Goal: Check status: Check status

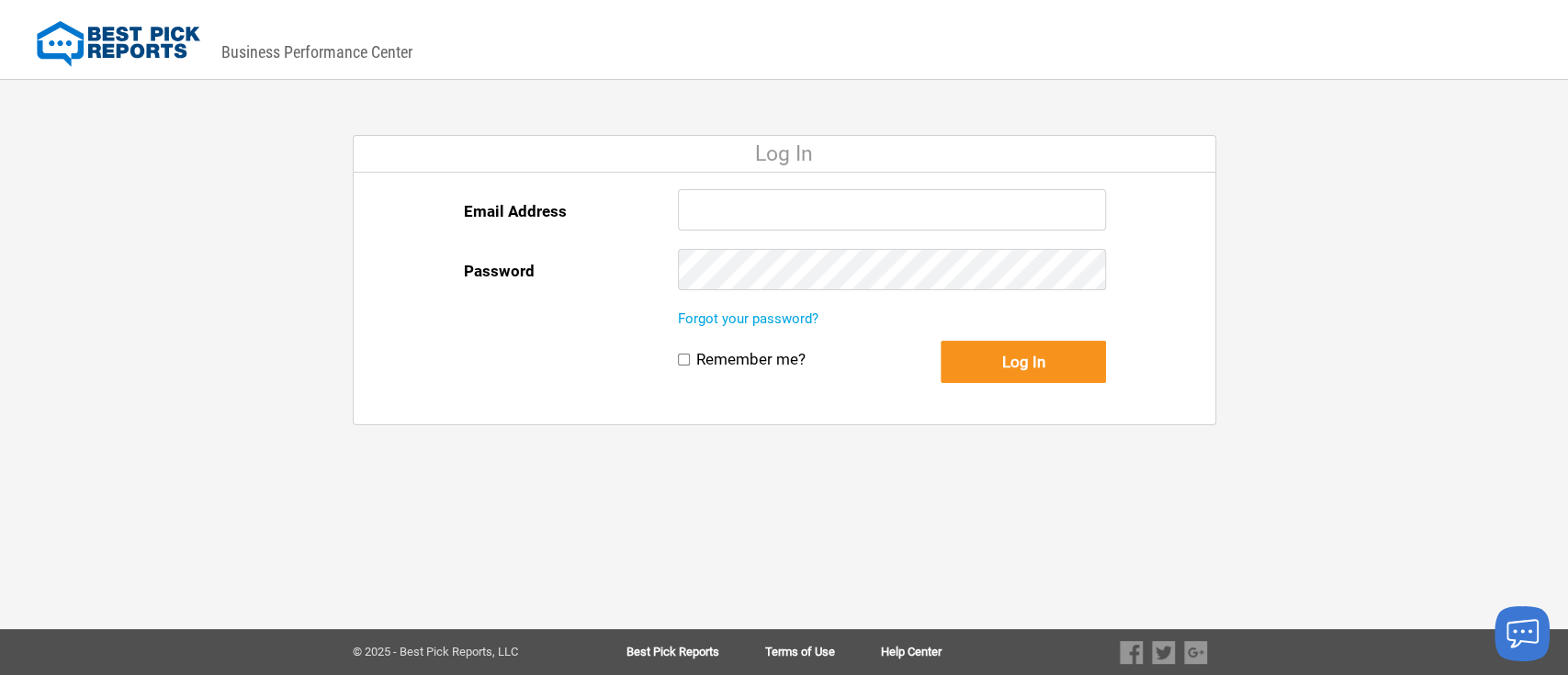
type input "llevine@bestpickreports.com"
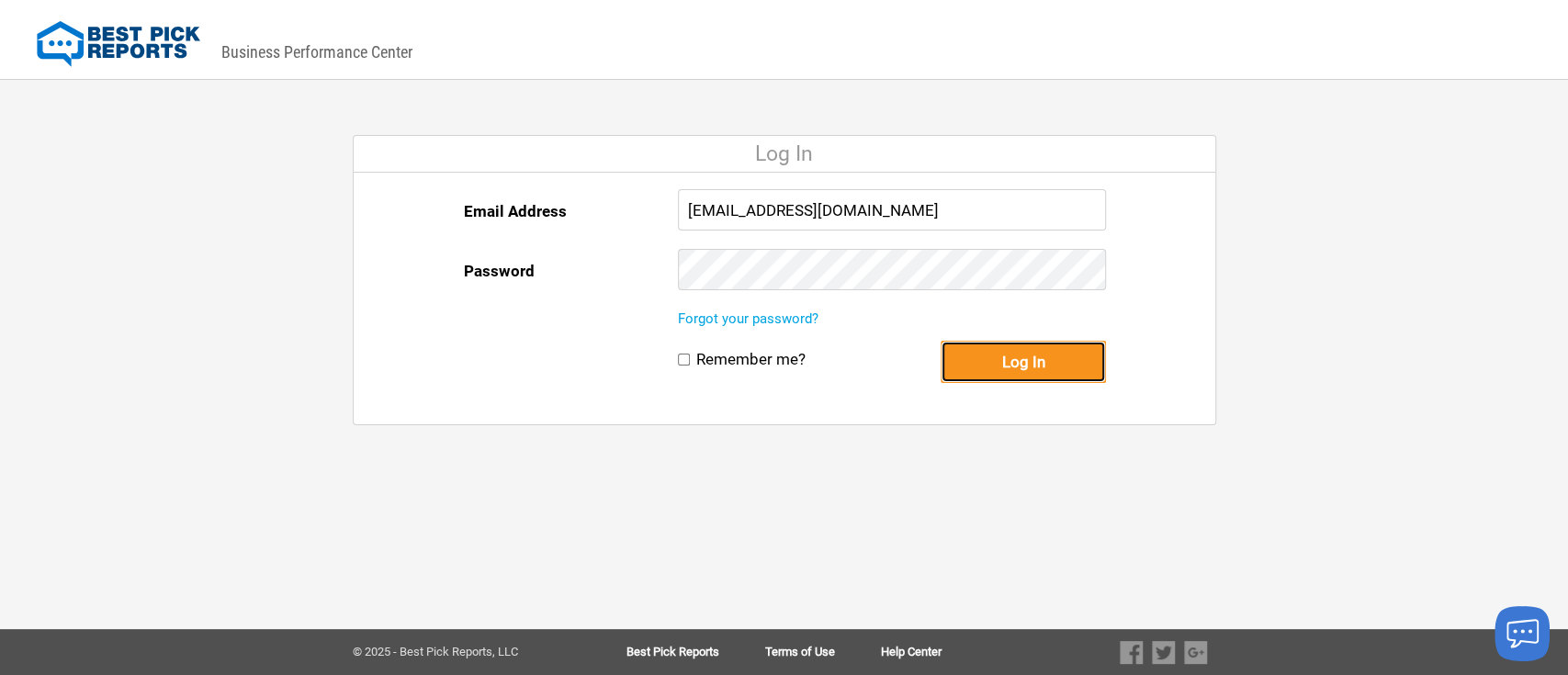
click at [1037, 357] on button "Log In" at bounding box center [1023, 361] width 165 height 42
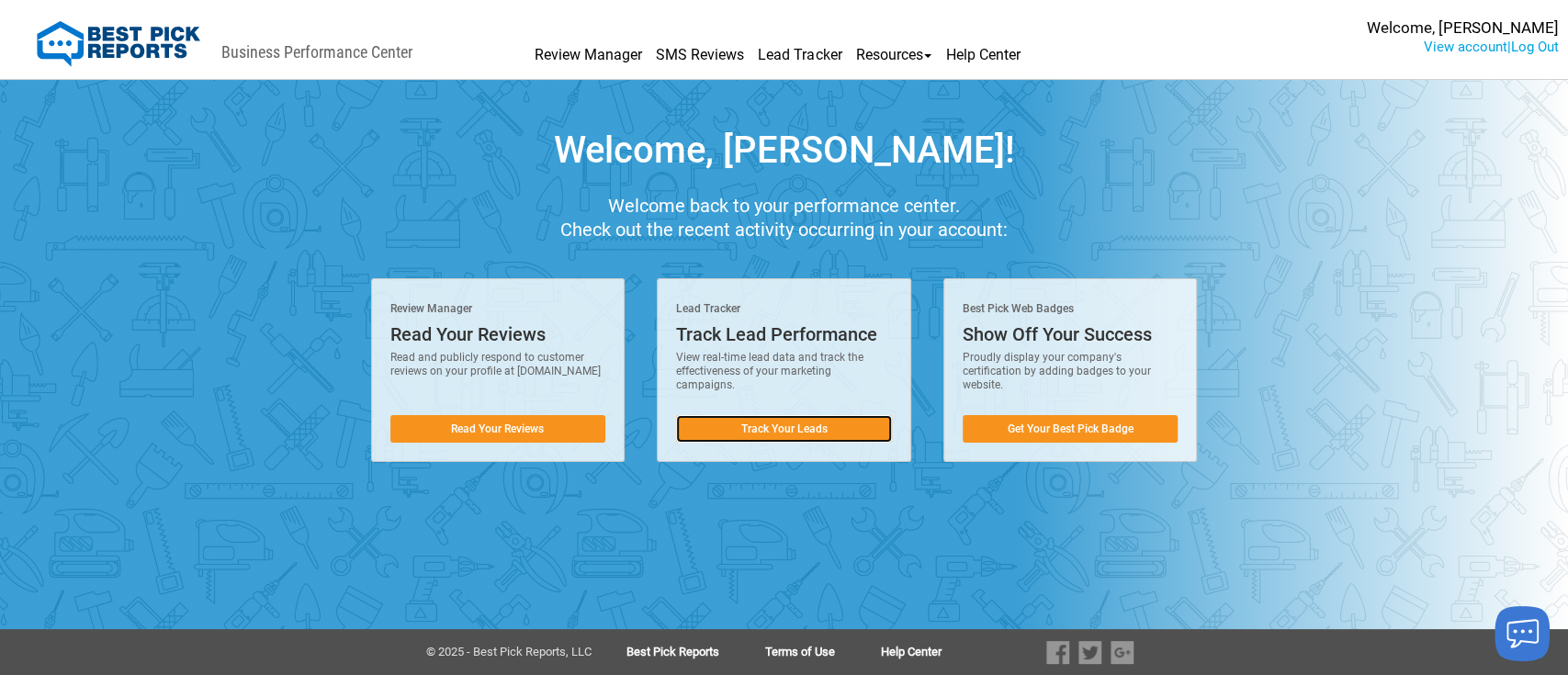
click at [802, 427] on link "Track Your Leads" at bounding box center [784, 428] width 216 height 28
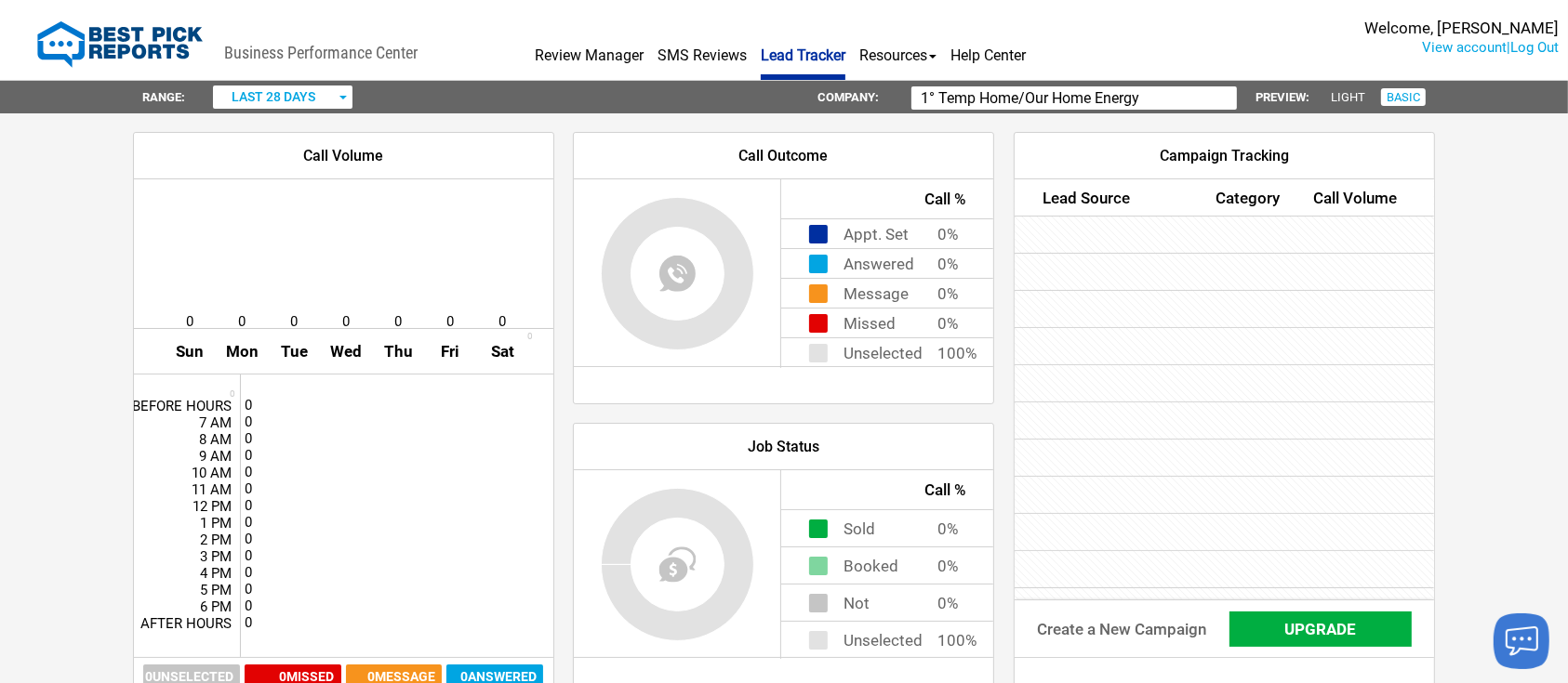
click at [1197, 101] on input "1° Temp Home/Our Home Energy" at bounding box center [1074, 98] width 325 height 23
type input "1"
click at [340, 96] on span "button" at bounding box center [344, 98] width 8 height 4
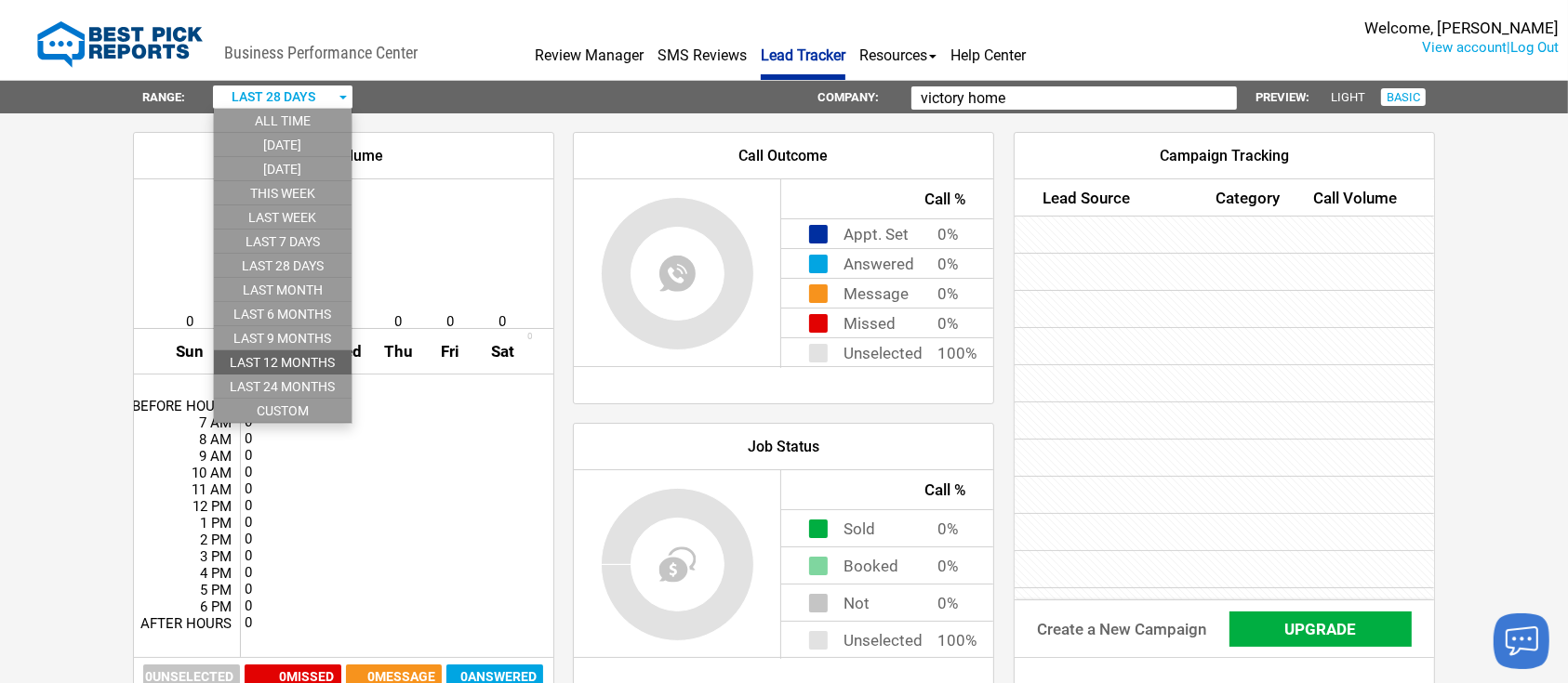
click at [302, 356] on li "last 12 months" at bounding box center [283, 362] width 137 height 24
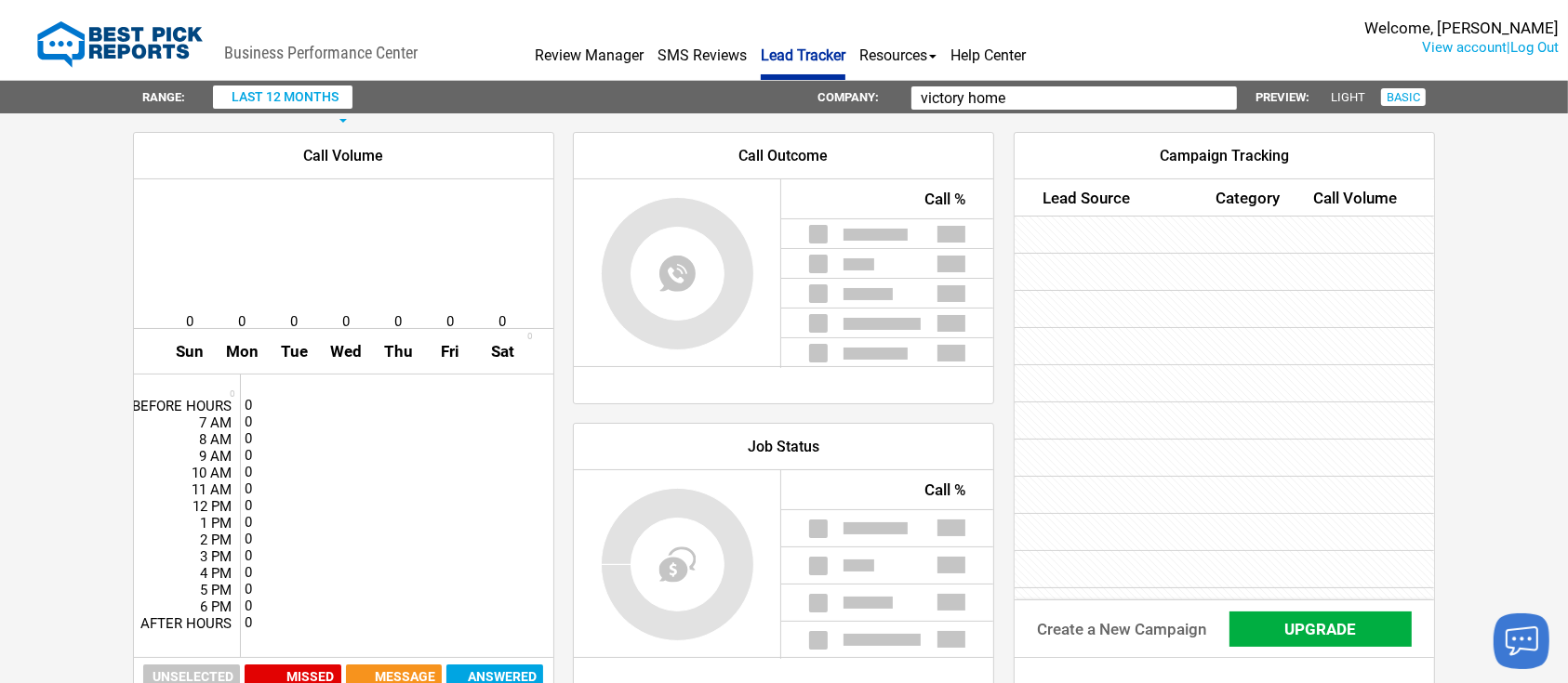
drag, startPoint x: 1490, startPoint y: 220, endPoint x: 1480, endPoint y: 301, distance: 81.6
click at [1480, 301] on div "Range: last 12 months all time [DATE] [DATE] this week last week last 7 days la…" at bounding box center [784, 669] width 1568 height 1203
click at [1376, 366] on div at bounding box center [1223, 384] width 419 height 37
click at [1531, 594] on div "Range: last 12 months all time [DATE] [DATE] this week last week last 7 days la…" at bounding box center [784, 669] width 1568 height 1203
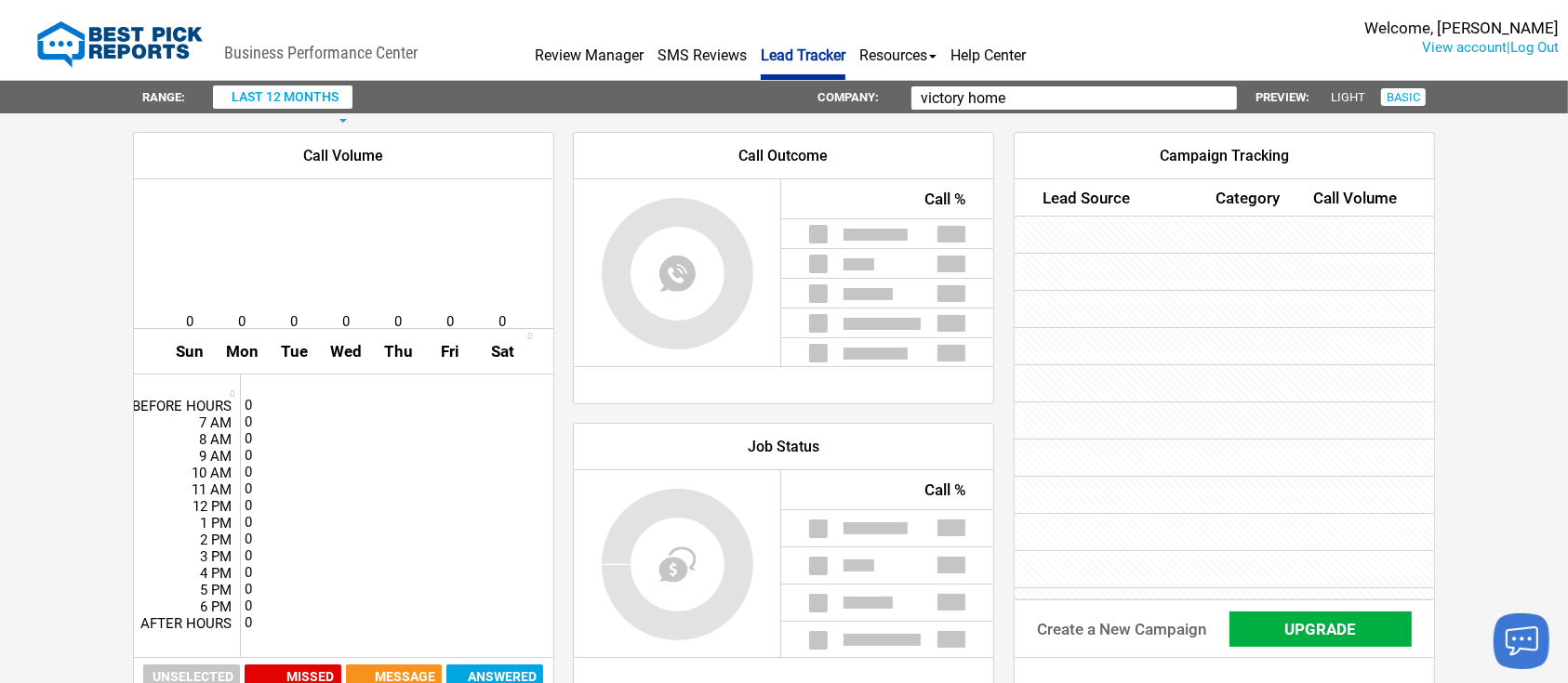
click at [1461, 490] on div "Range: last 12 months all time [DATE] [DATE] this week last week last 7 days la…" at bounding box center [784, 669] width 1568 height 1203
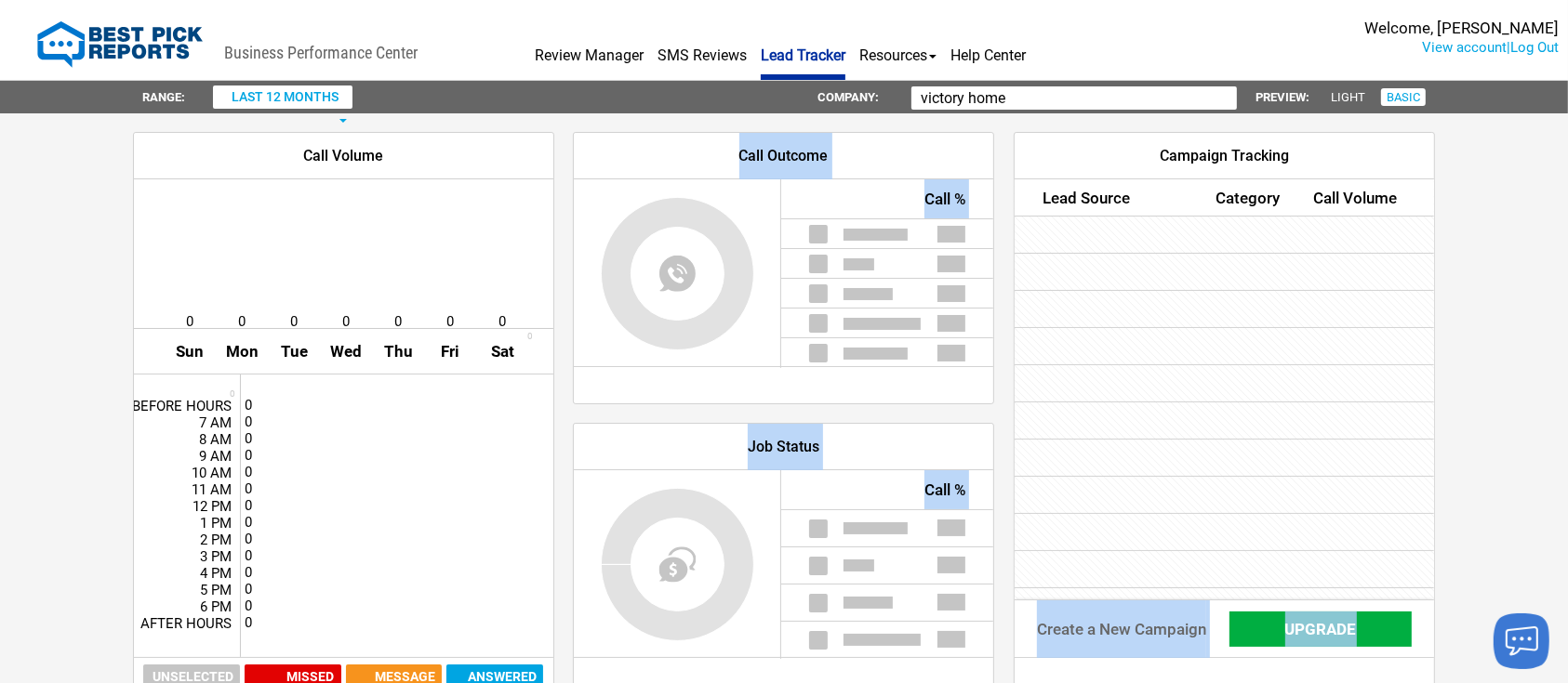
drag, startPoint x: 1461, startPoint y: 490, endPoint x: 1248, endPoint y: 360, distance: 249.5
click at [1248, 360] on div "Range: last 12 months all time [DATE] [DATE] this week last week last 7 days la…" at bounding box center [784, 669] width 1568 height 1203
click at [1248, 360] on div at bounding box center [1223, 346] width 419 height 37
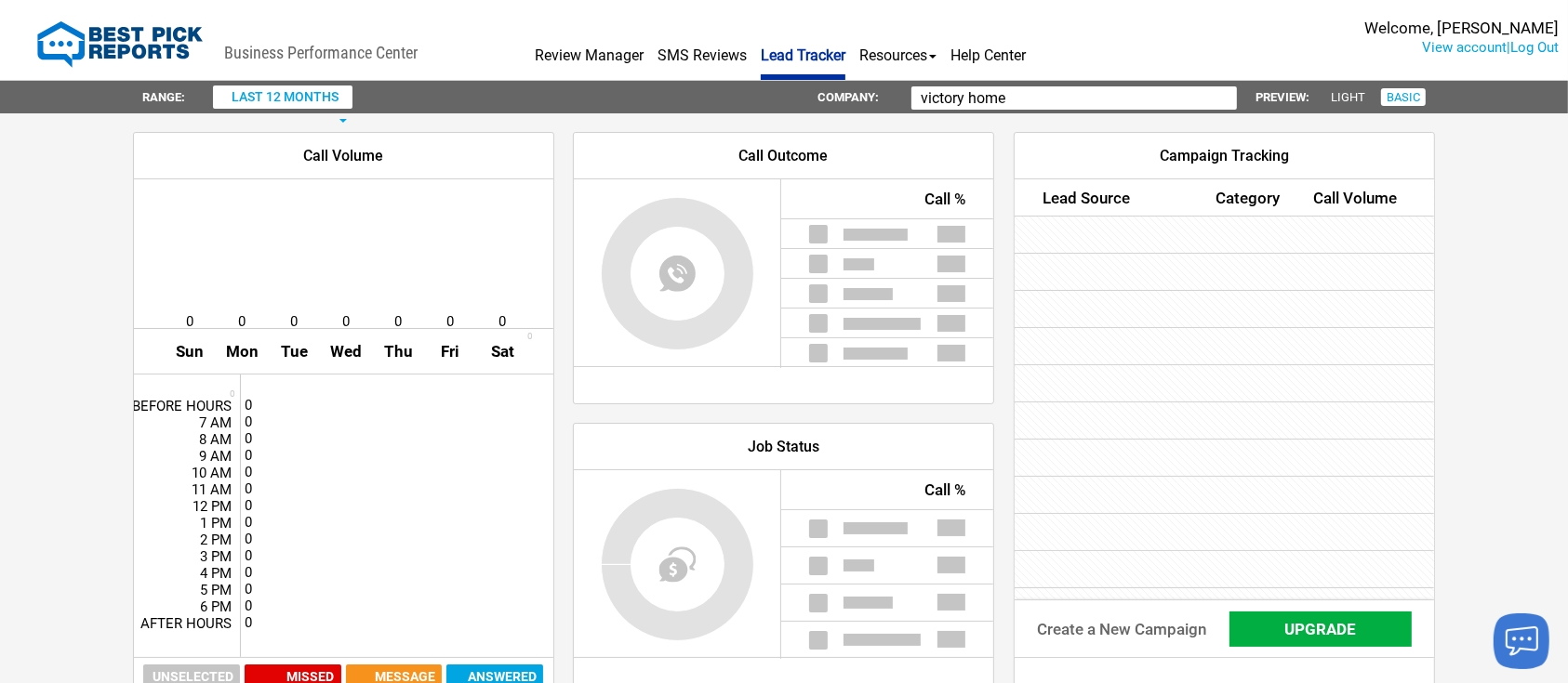
click at [1166, 101] on input "victory home" at bounding box center [1074, 98] width 325 height 23
click at [1149, 99] on input "victory home" at bounding box center [1074, 98] width 325 height 23
click at [1178, 238] on div at bounding box center [1223, 235] width 419 height 37
click at [432, 175] on div "Call Volume" at bounding box center [343, 156] width 419 height 46
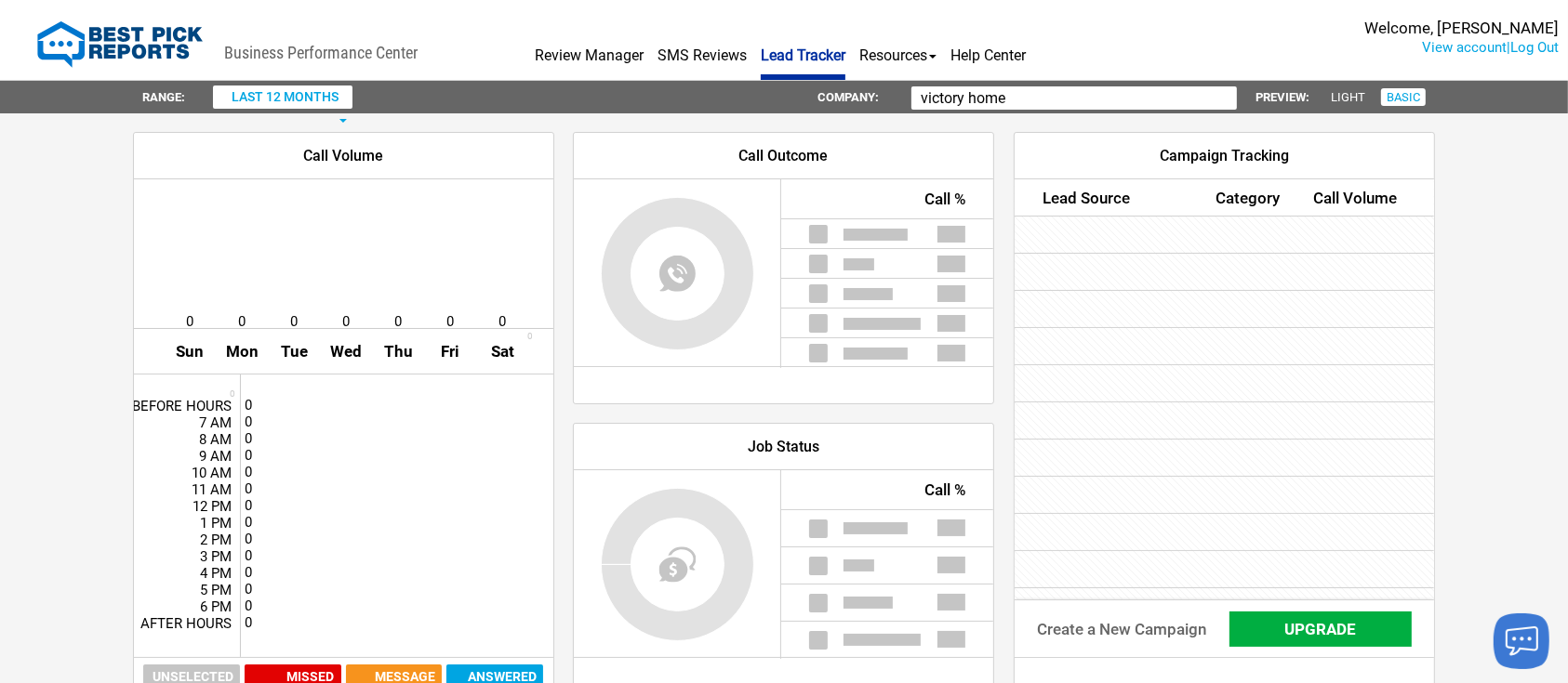
click at [1145, 90] on input "victory home" at bounding box center [1074, 98] width 325 height 23
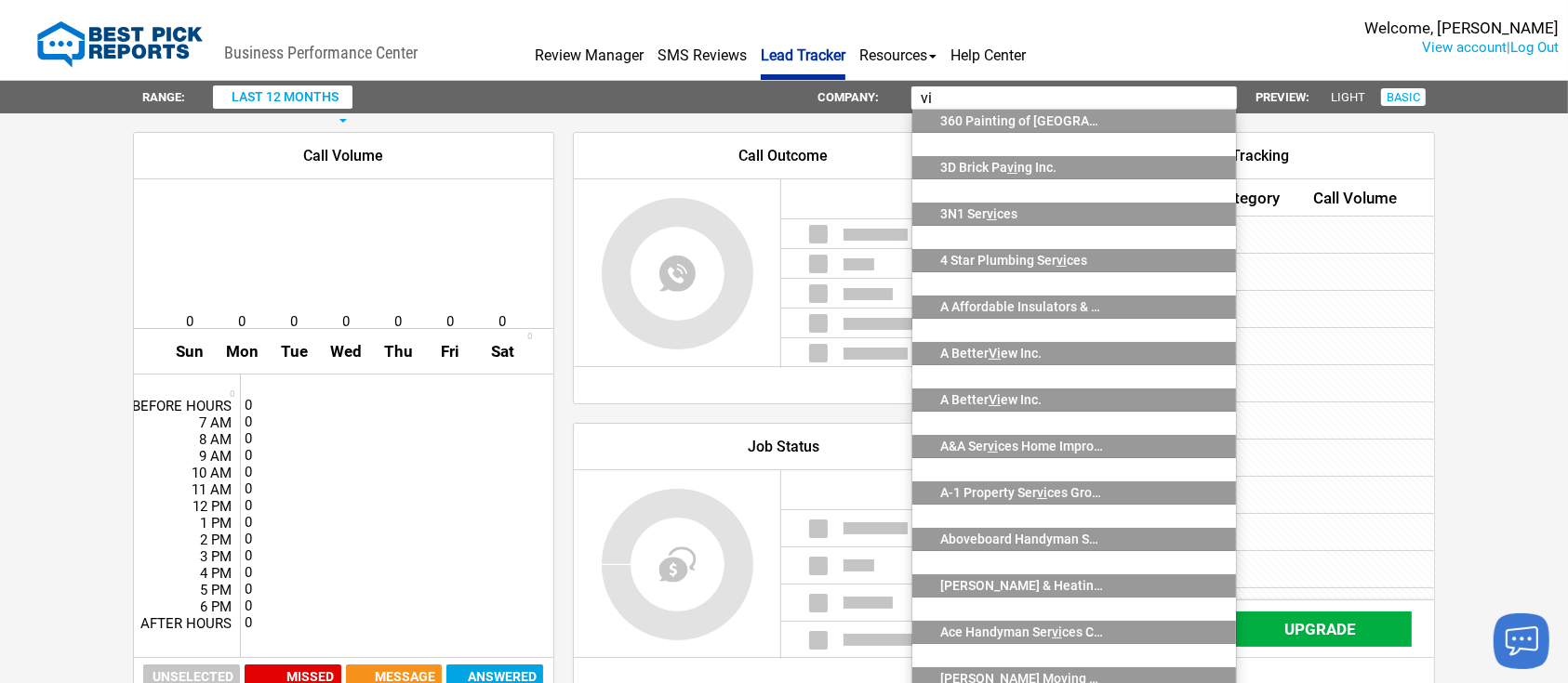
click at [984, 99] on input "vi" at bounding box center [1074, 98] width 325 height 23
click at [479, 84] on div "Range: last 12 months all time [DATE] [DATE] this week last week last 7 days la…" at bounding box center [783, 98] width 1339 height 33
click at [340, 97] on button "last 12 months" at bounding box center [283, 97] width 139 height 23
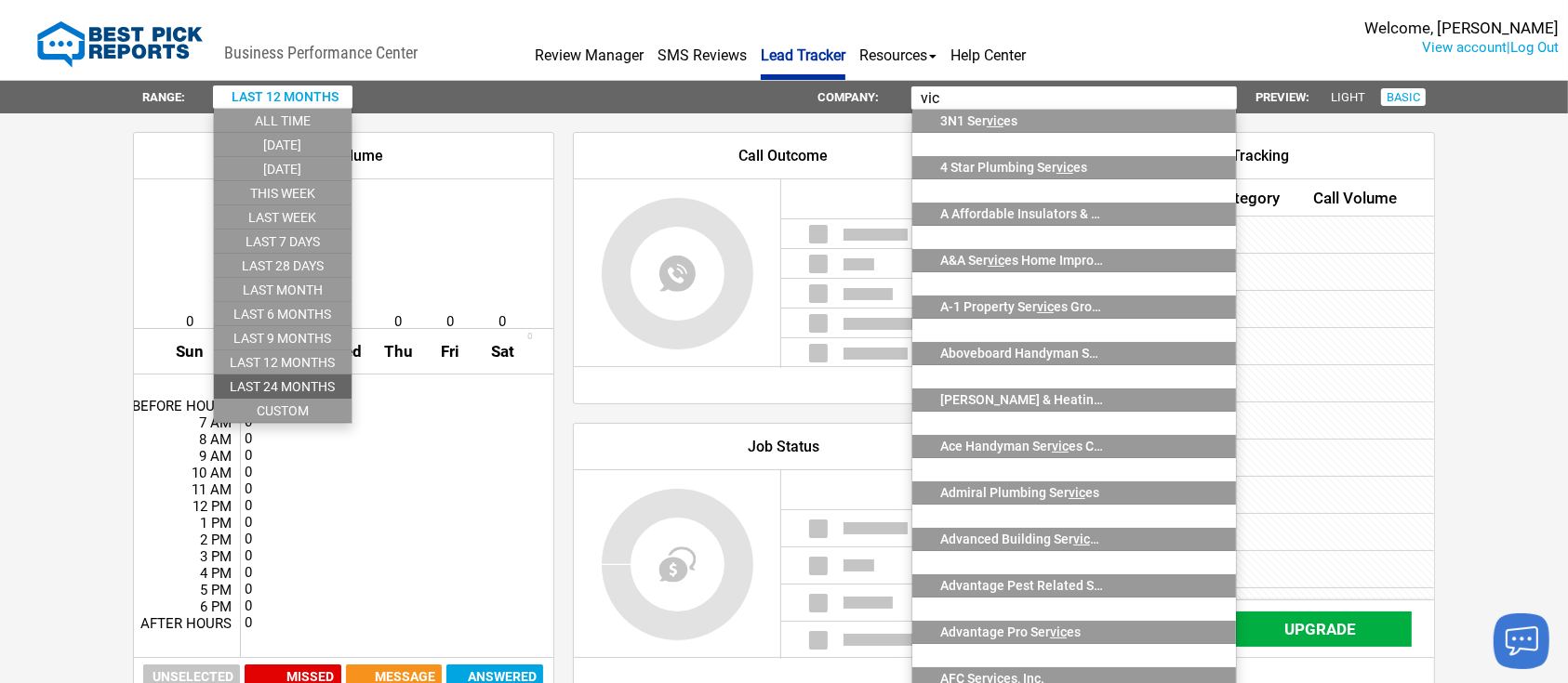
click at [320, 384] on li "last 24 months" at bounding box center [283, 386] width 137 height 24
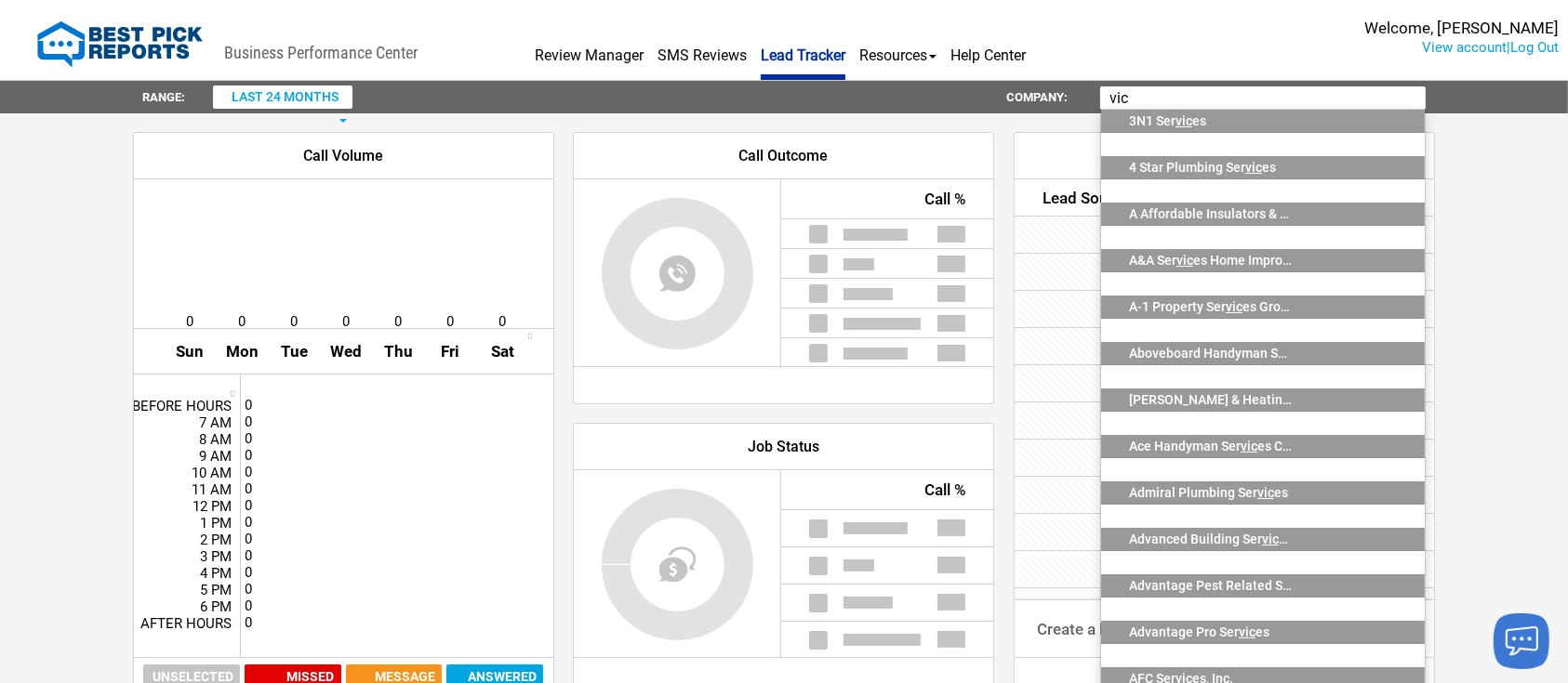
click at [1205, 102] on input "vic" at bounding box center [1263, 98] width 325 height 23
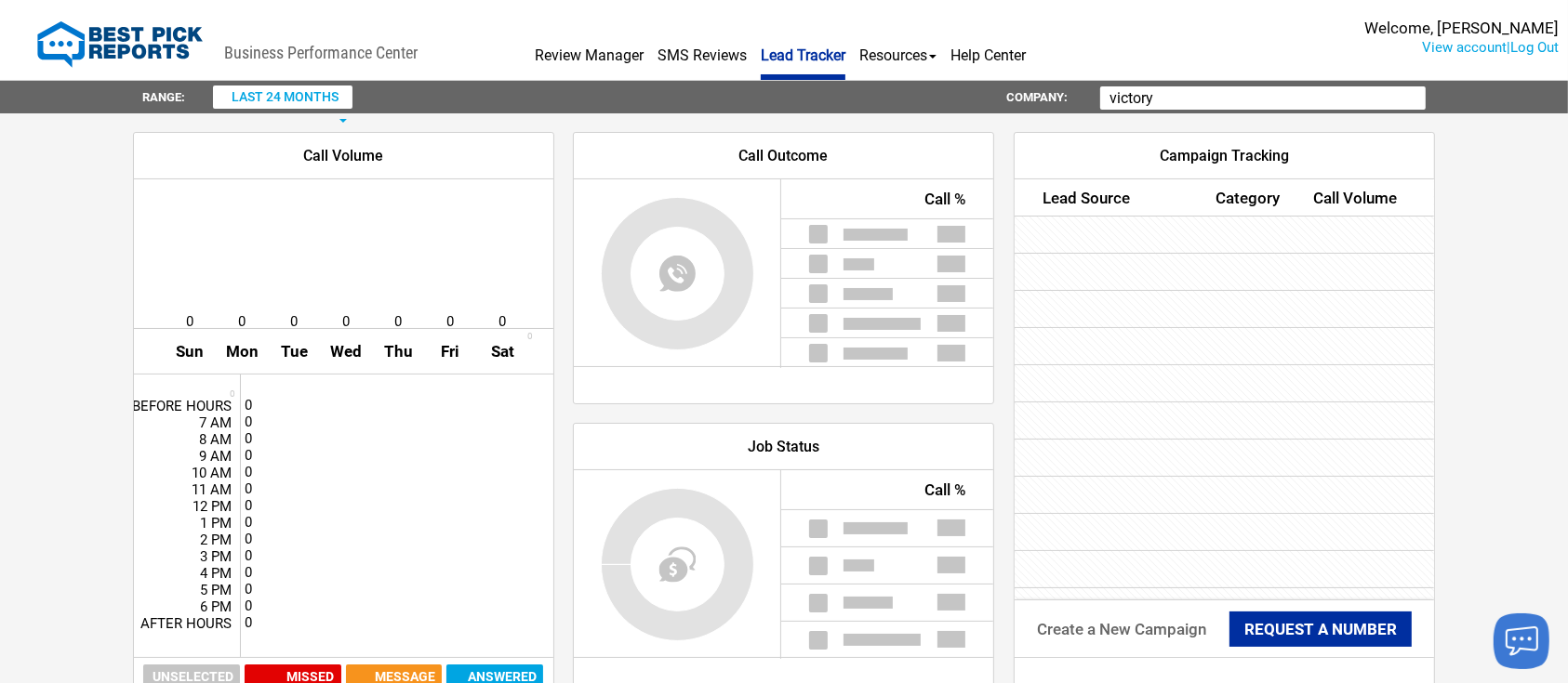
click at [1214, 106] on input "victory" at bounding box center [1263, 98] width 325 height 23
type input "victory"
